Goal: Browse casually

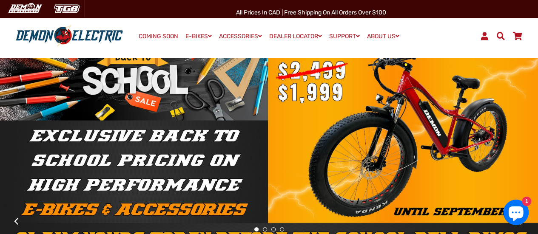
click at [57, 40] on img at bounding box center [69, 36] width 113 height 22
click at [50, 35] on img at bounding box center [69, 36] width 113 height 22
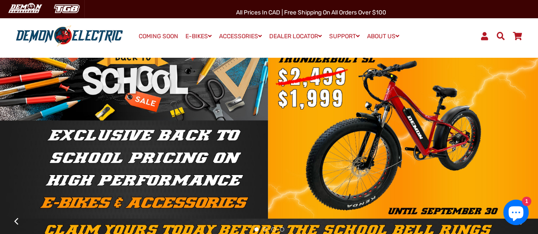
click at [56, 40] on img at bounding box center [69, 36] width 113 height 22
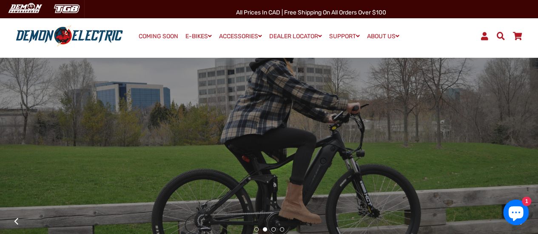
click at [18, 220] on button at bounding box center [16, 221] width 15 height 15
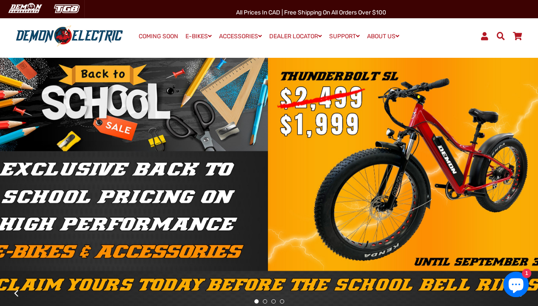
drag, startPoint x: 275, startPoint y: 113, endPoint x: 270, endPoint y: 100, distance: 14.1
click at [275, 113] on div at bounding box center [269, 181] width 538 height 264
click at [432, 46] on div "Menu Log In COMING SOON E-BIKES" at bounding box center [269, 36] width 538 height 43
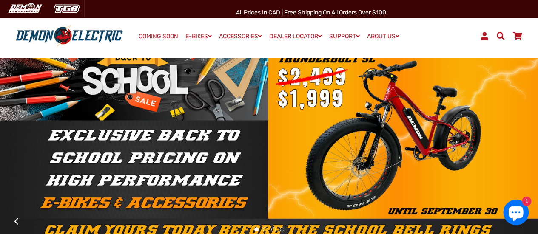
click at [13, 221] on button at bounding box center [16, 221] width 15 height 15
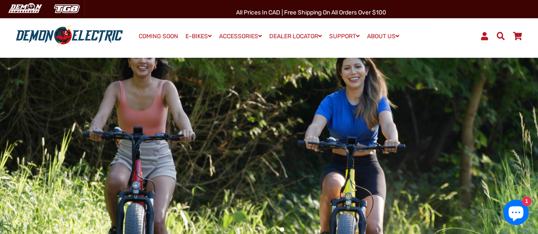
click at [13, 221] on button at bounding box center [16, 221] width 15 height 15
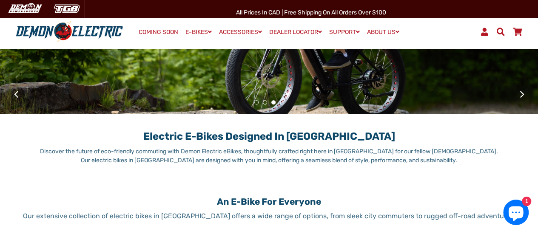
scroll to position [128, 0]
